Goal: Information Seeking & Learning: Check status

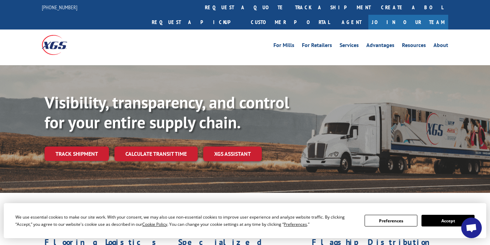
drag, startPoint x: 81, startPoint y: 138, endPoint x: 181, endPoint y: 138, distance: 100.0
click at [81, 146] on link "Track shipment" at bounding box center [77, 153] width 64 height 14
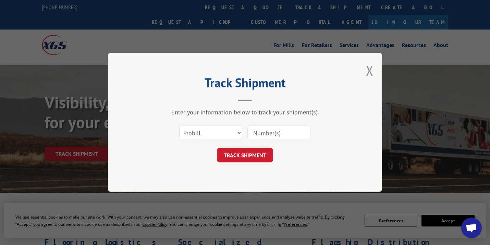
click at [270, 132] on input at bounding box center [278, 133] width 63 height 14
paste input "17635090"
type input "17635090"
click at [243, 154] on button "TRACK SHIPMENT" at bounding box center [245, 155] width 56 height 14
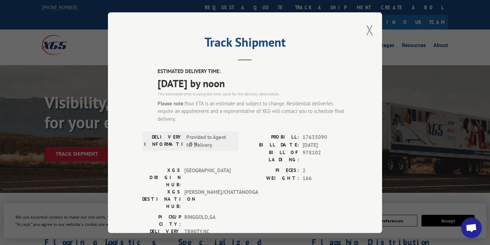
click at [366, 32] on button "Close modal" at bounding box center [370, 30] width 8 height 18
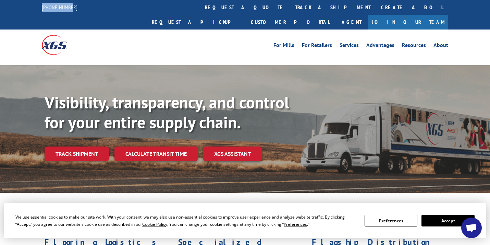
drag, startPoint x: 75, startPoint y: 8, endPoint x: 38, endPoint y: 7, distance: 36.7
click at [38, 7] on div "[PHONE_NUMBER] request a quote track a shipment Create a BOL Request a pickup C…" at bounding box center [245, 14] width 490 height 29
copy link "[PHONE_NUMBER]"
